Goal: Task Accomplishment & Management: Manage account settings

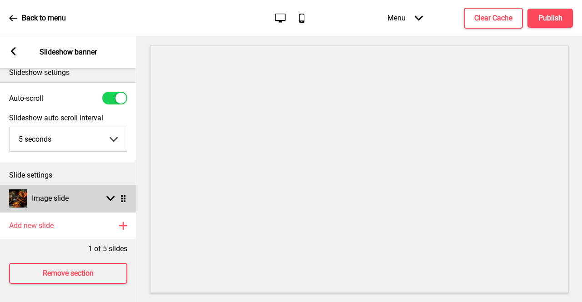
click at [83, 192] on div "Image slide Arrow down Drag" at bounding box center [68, 198] width 136 height 27
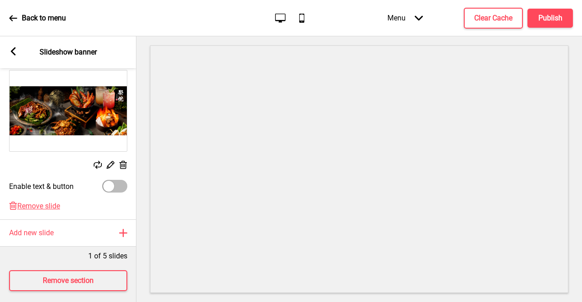
scroll to position [175, 0]
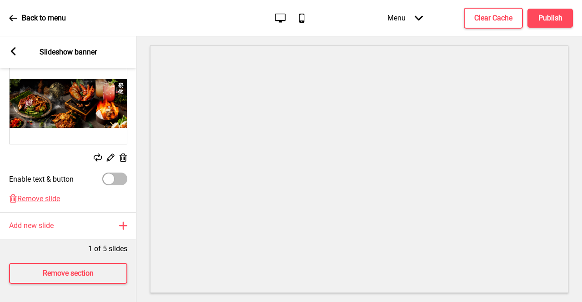
click at [18, 58] on div "Arrow left Slideshow banner" at bounding box center [68, 52] width 136 height 32
click at [11, 51] on icon at bounding box center [13, 51] width 5 height 8
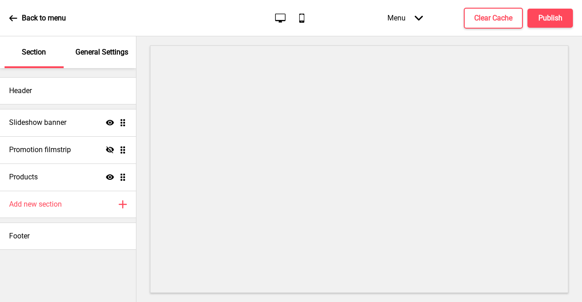
click at [31, 23] on p "Back to menu" at bounding box center [44, 18] width 44 height 10
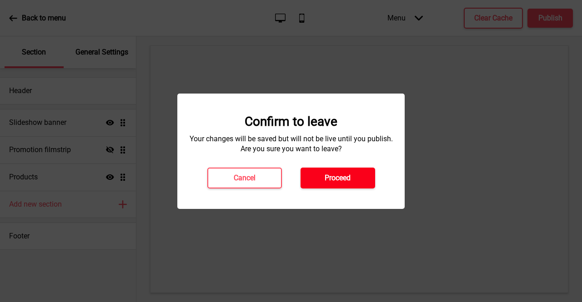
click at [324, 168] on button "Proceed" at bounding box center [337, 178] width 75 height 21
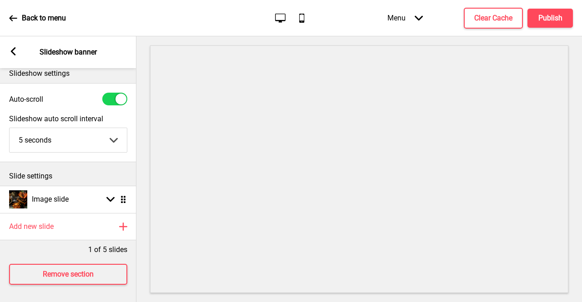
scroll to position [16, 0]
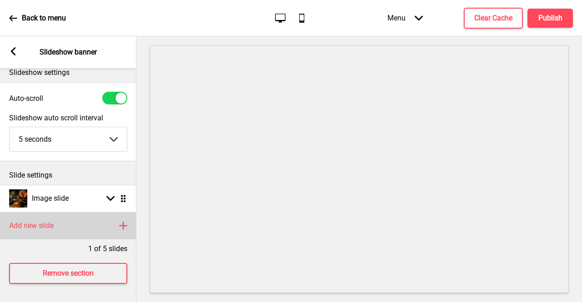
click at [67, 212] on div "Add new slide Plus" at bounding box center [68, 225] width 136 height 27
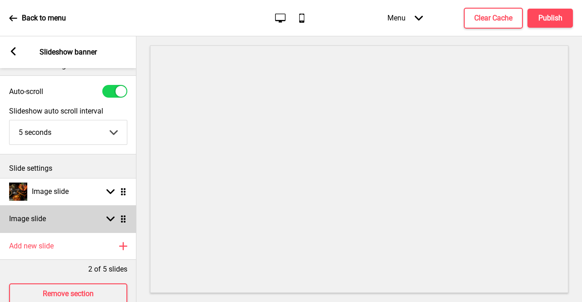
scroll to position [44, 0]
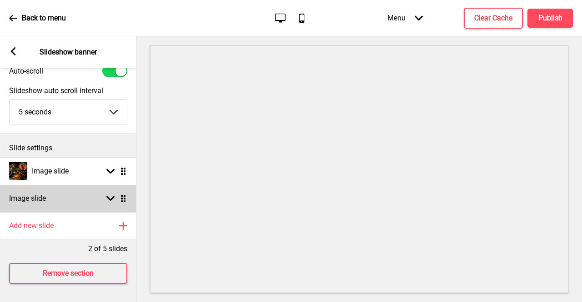
click at [88, 185] on div "Image slide Arrow down Drag" at bounding box center [68, 198] width 136 height 27
select select "right"
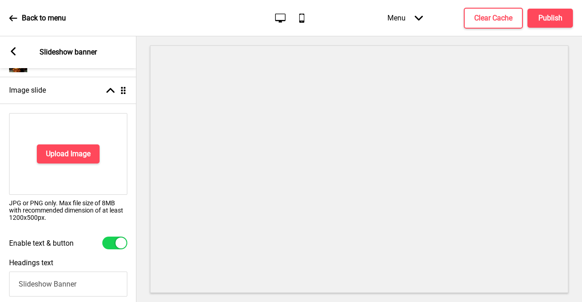
scroll to position [134, 0]
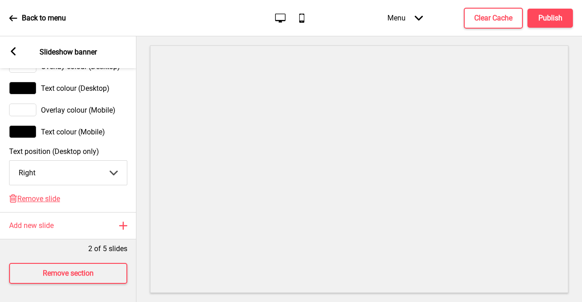
click at [55, 206] on div "Delete Remove slide" at bounding box center [68, 203] width 136 height 18
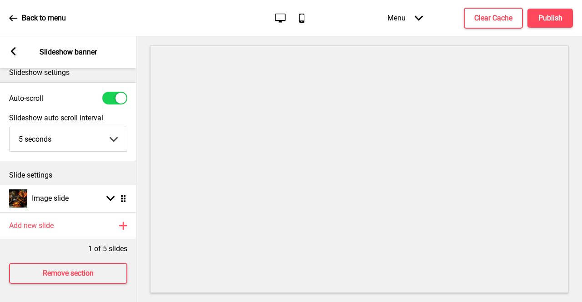
click at [17, 54] on div "Arrow left Slideshow banner" at bounding box center [68, 52] width 136 height 32
click at [7, 54] on div "Arrow left Slideshow banner" at bounding box center [68, 52] width 136 height 32
click at [9, 53] on rect at bounding box center [13, 51] width 8 height 8
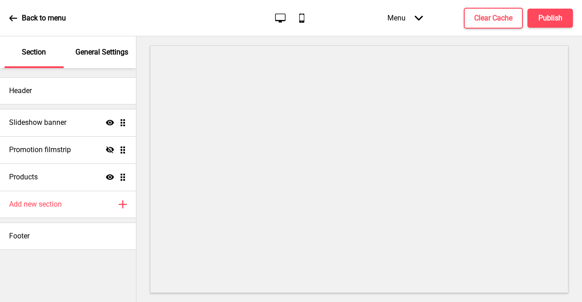
scroll to position [23, 0]
